Goal: Transaction & Acquisition: Obtain resource

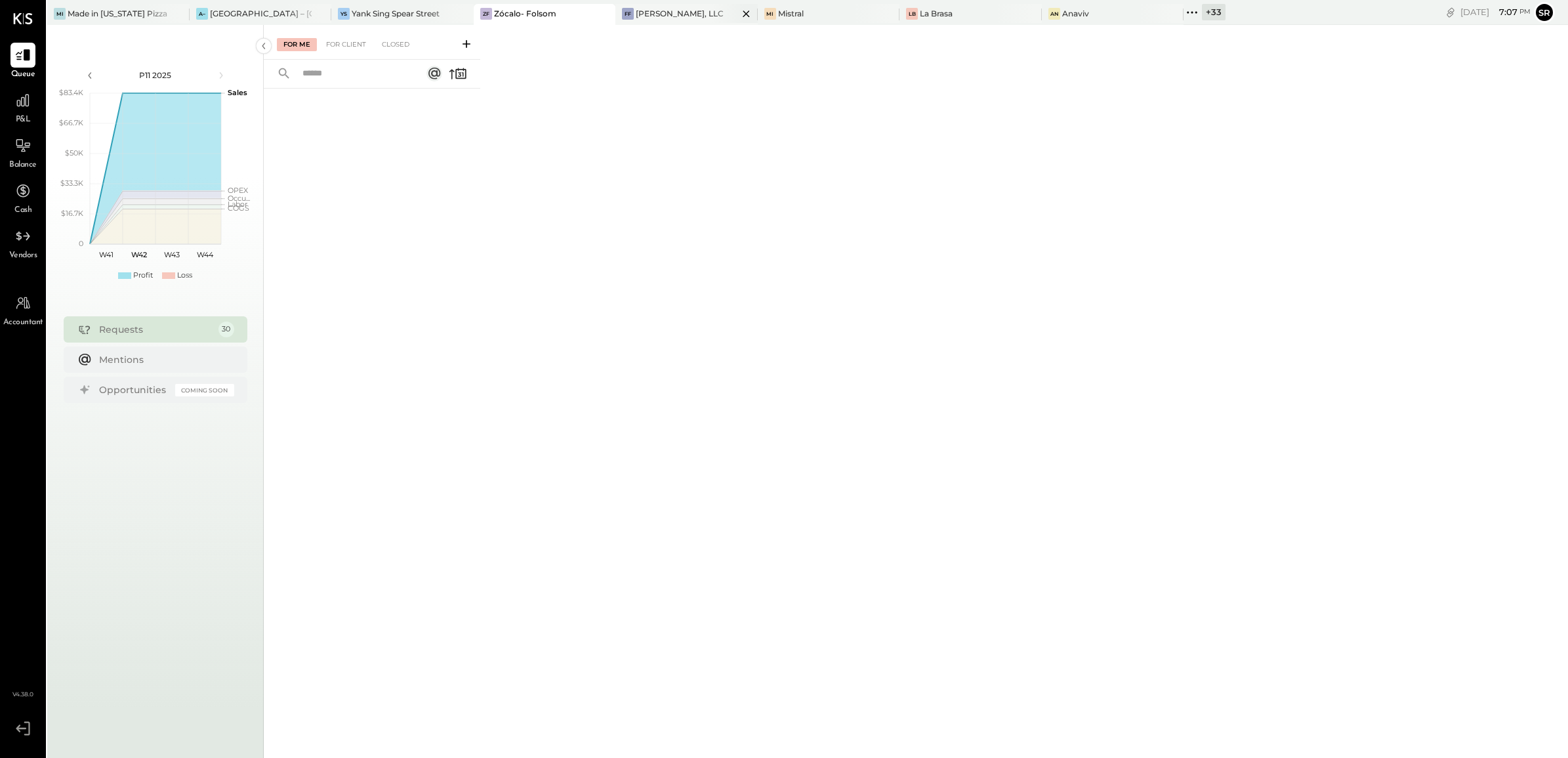
click at [650, 11] on div "[PERSON_NAME], LLC" at bounding box center [680, 13] width 88 height 11
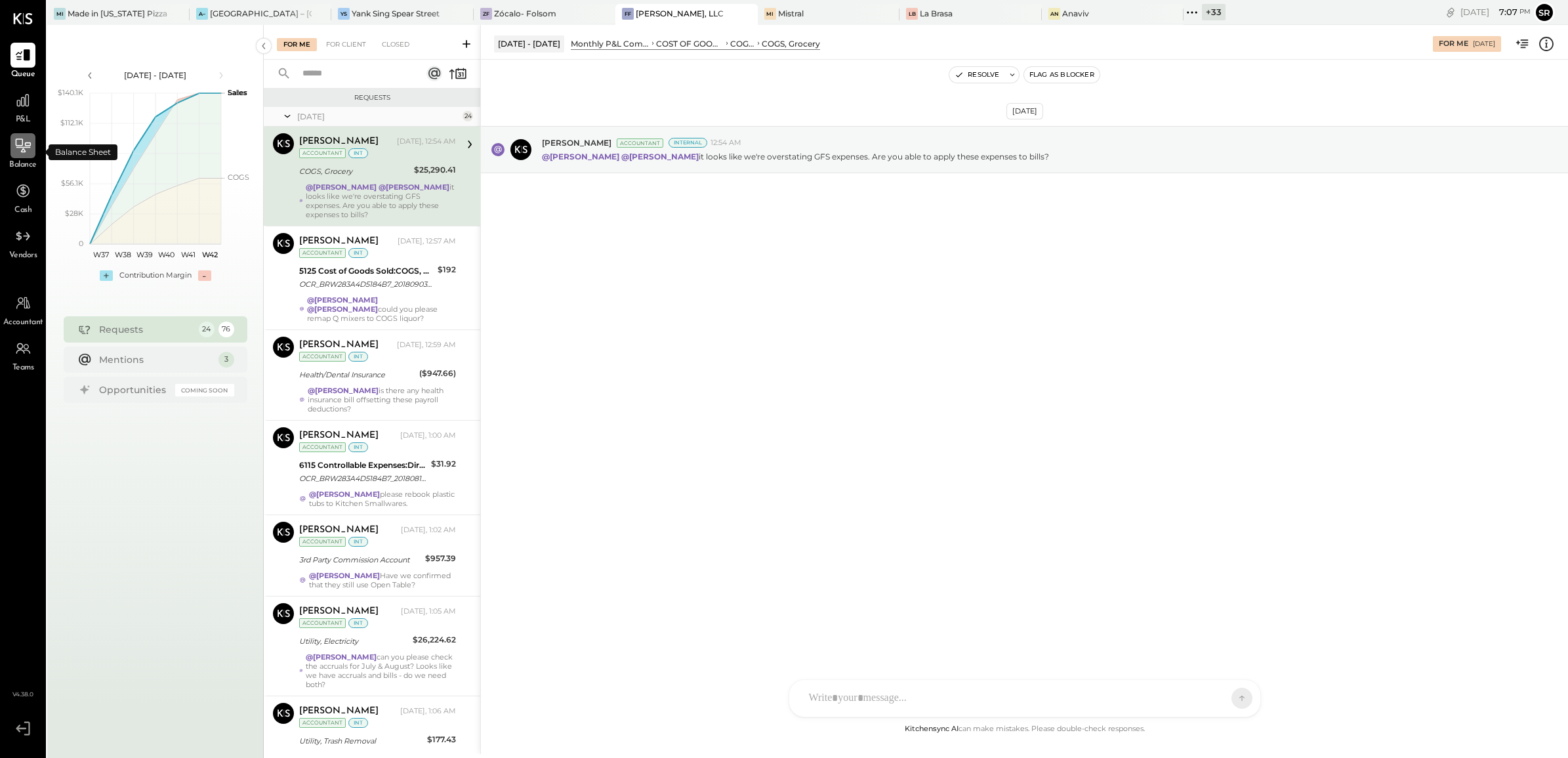
click at [22, 156] on div at bounding box center [23, 146] width 25 height 25
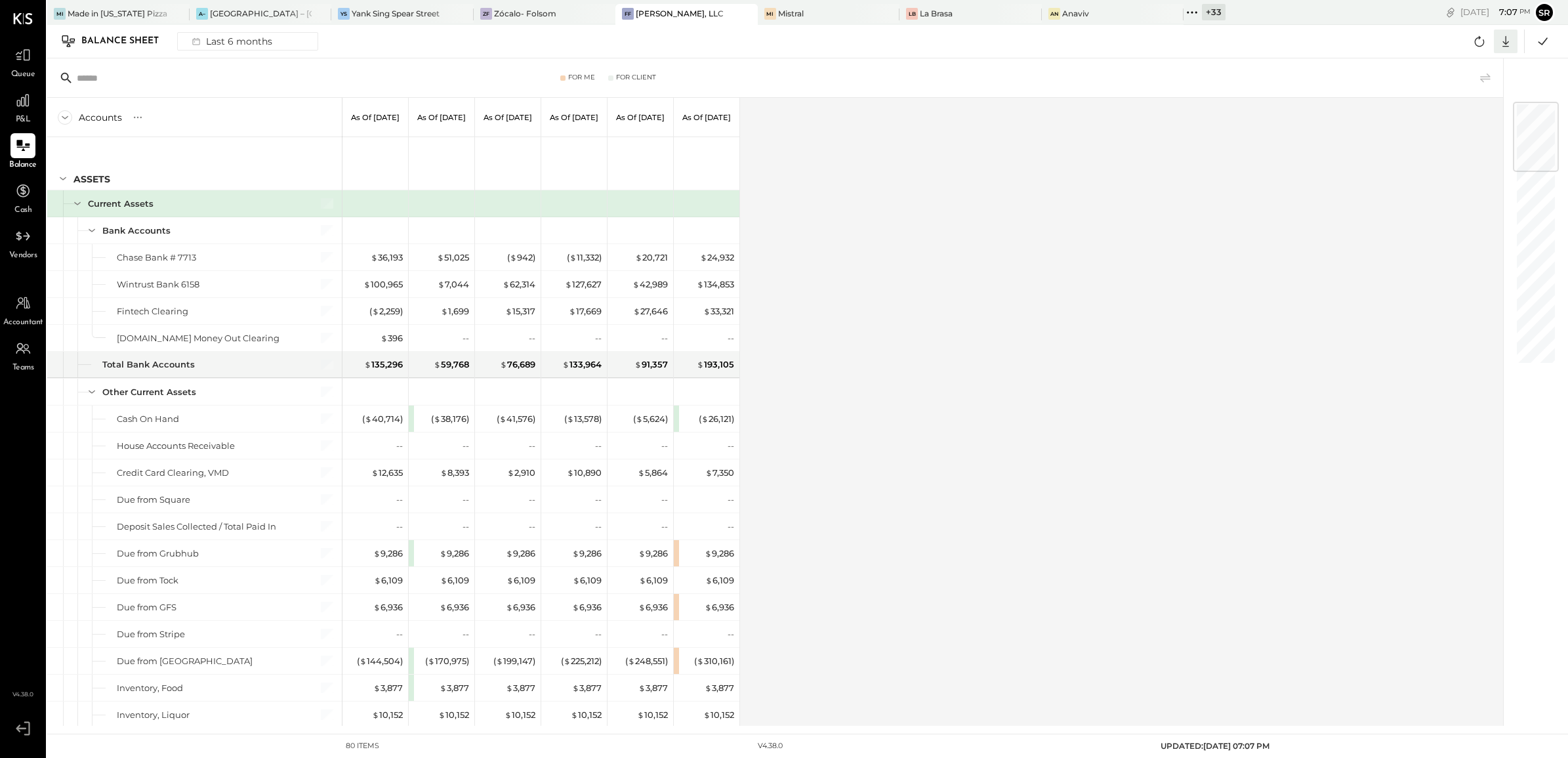
click at [1501, 42] on icon at bounding box center [1506, 42] width 17 height 17
click at [1448, 116] on div "Excel" at bounding box center [1465, 118] width 105 height 27
click at [908, 265] on div "Accounts S GL As of [DATE] As of [DATE] As of [DATE] As of [DATE] As of [DATE] …" at bounding box center [776, 412] width 1458 height 628
click at [1500, 42] on icon at bounding box center [1506, 42] width 17 height 17
click at [1444, 119] on div "Excel" at bounding box center [1465, 118] width 105 height 27
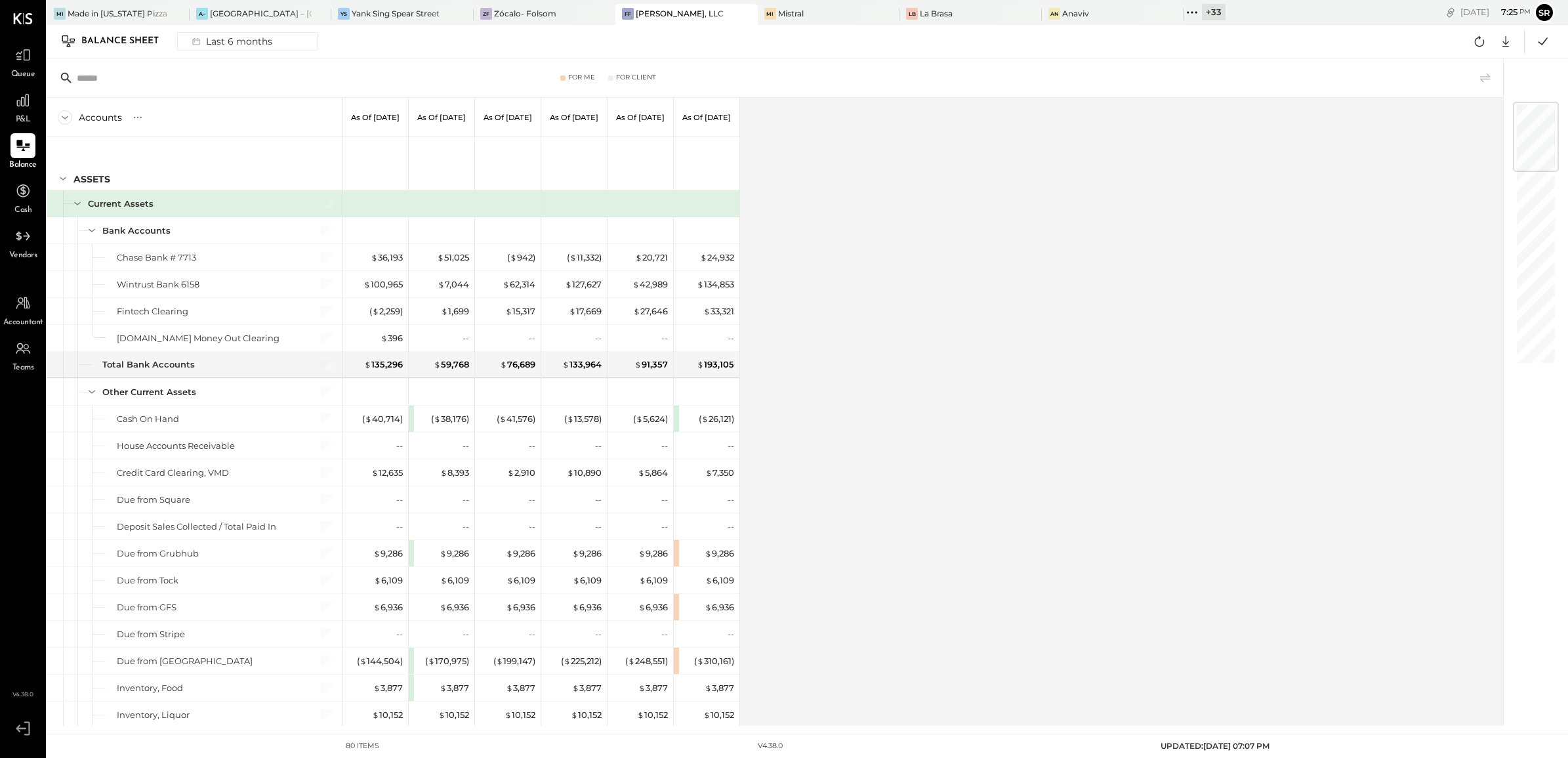
drag, startPoint x: 1014, startPoint y: 238, endPoint x: 1091, endPoint y: 152, distance: 115.4
click at [1014, 238] on div "Accounts S GL As of [DATE] As of [DATE] As of [DATE] As of [DATE] As of [DATE] …" at bounding box center [776, 412] width 1458 height 628
